Goal: Contribute content

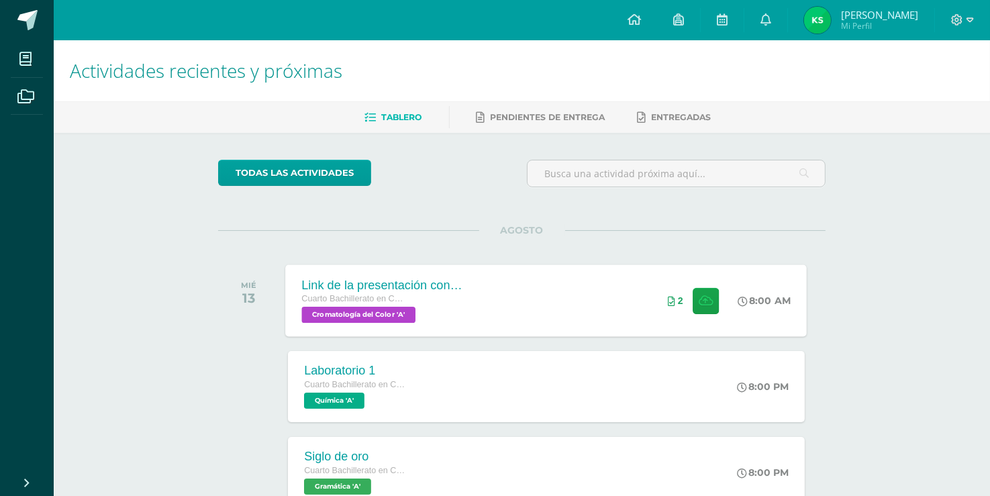
click at [517, 299] on div "Link de la presentación con los mockups Cuarto Bachillerato en CCLL en Diseño G…" at bounding box center [547, 300] width 522 height 72
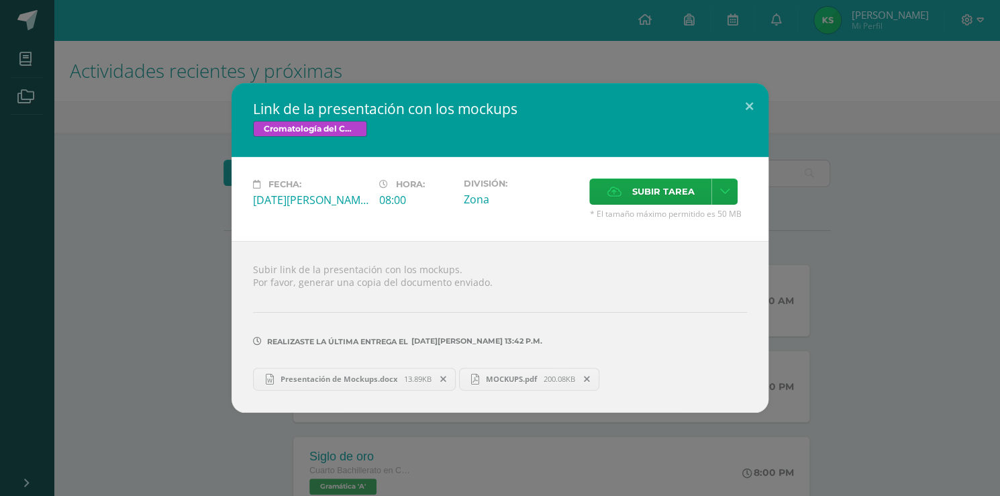
click at [440, 388] on link "Presentación de Mockups.docx 13.89KB" at bounding box center [354, 379] width 203 height 23
click at [443, 380] on icon at bounding box center [443, 379] width 6 height 9
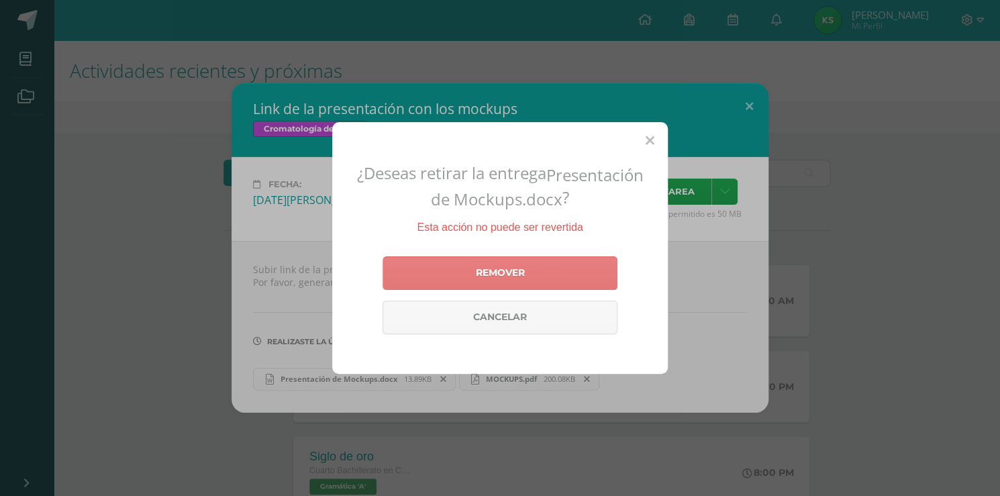
click at [524, 283] on link "Remover" at bounding box center [500, 273] width 235 height 34
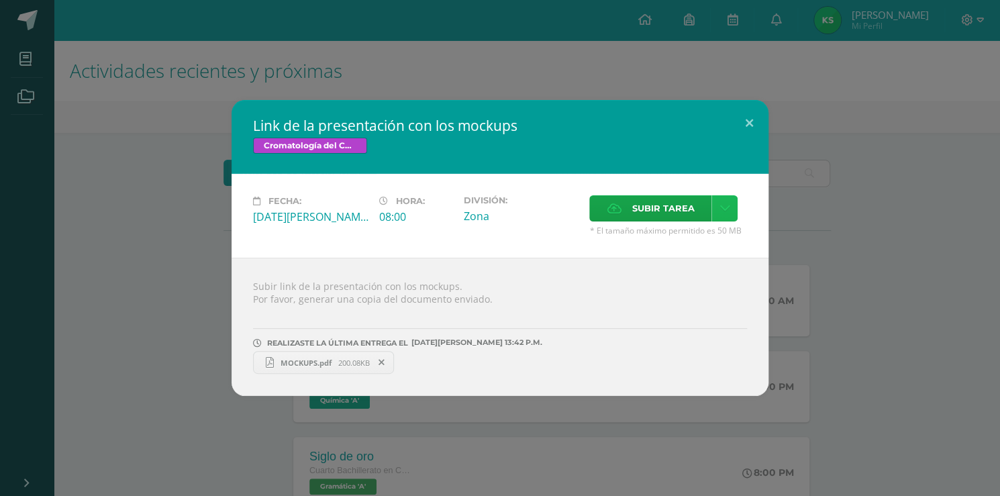
click at [724, 211] on icon at bounding box center [725, 208] width 10 height 11
click at [687, 234] on span "Subir enlace" at bounding box center [666, 238] width 56 height 13
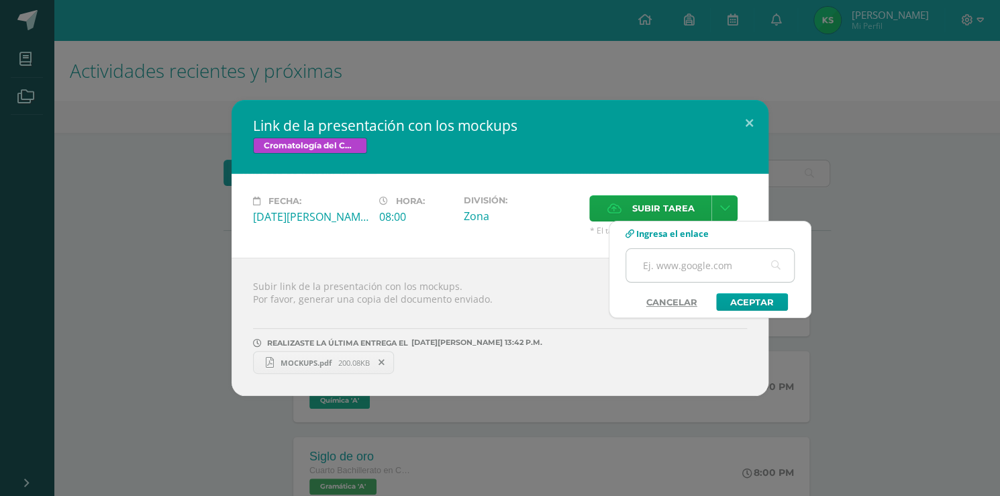
click at [670, 269] on input "text" at bounding box center [710, 265] width 168 height 33
paste input "[URL][DOMAIN_NAME]"
type input "[URL][DOMAIN_NAME]"
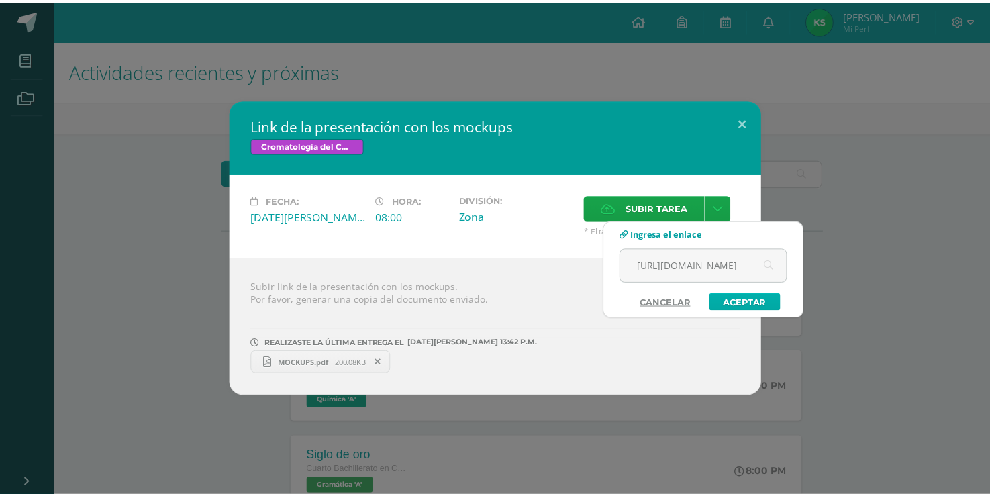
scroll to position [0, 0]
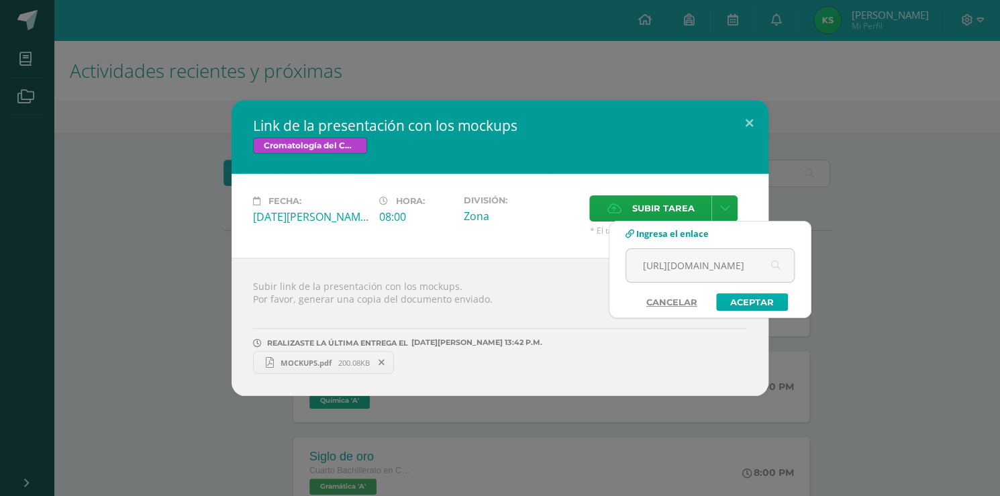
click at [746, 300] on link "Aceptar" at bounding box center [752, 301] width 72 height 17
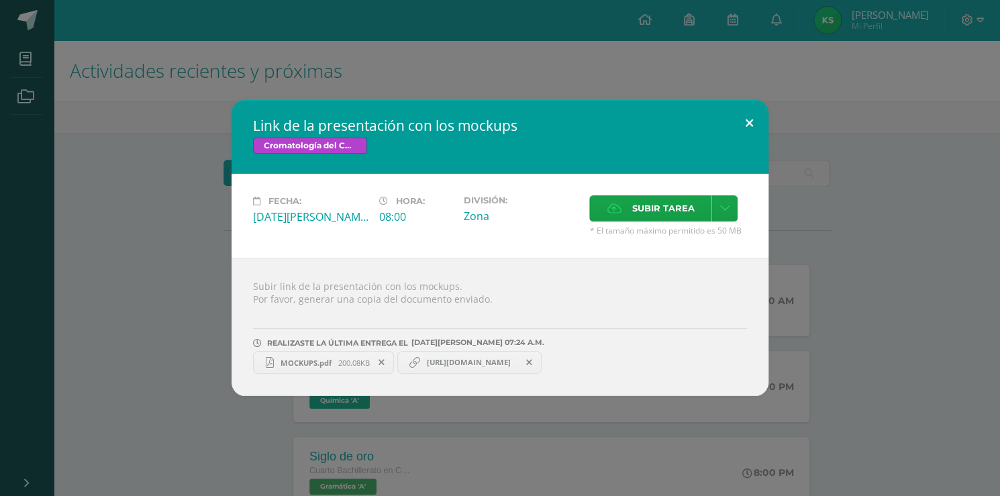
click at [749, 122] on button at bounding box center [749, 123] width 38 height 46
